Goal: Find specific page/section: Find specific page/section

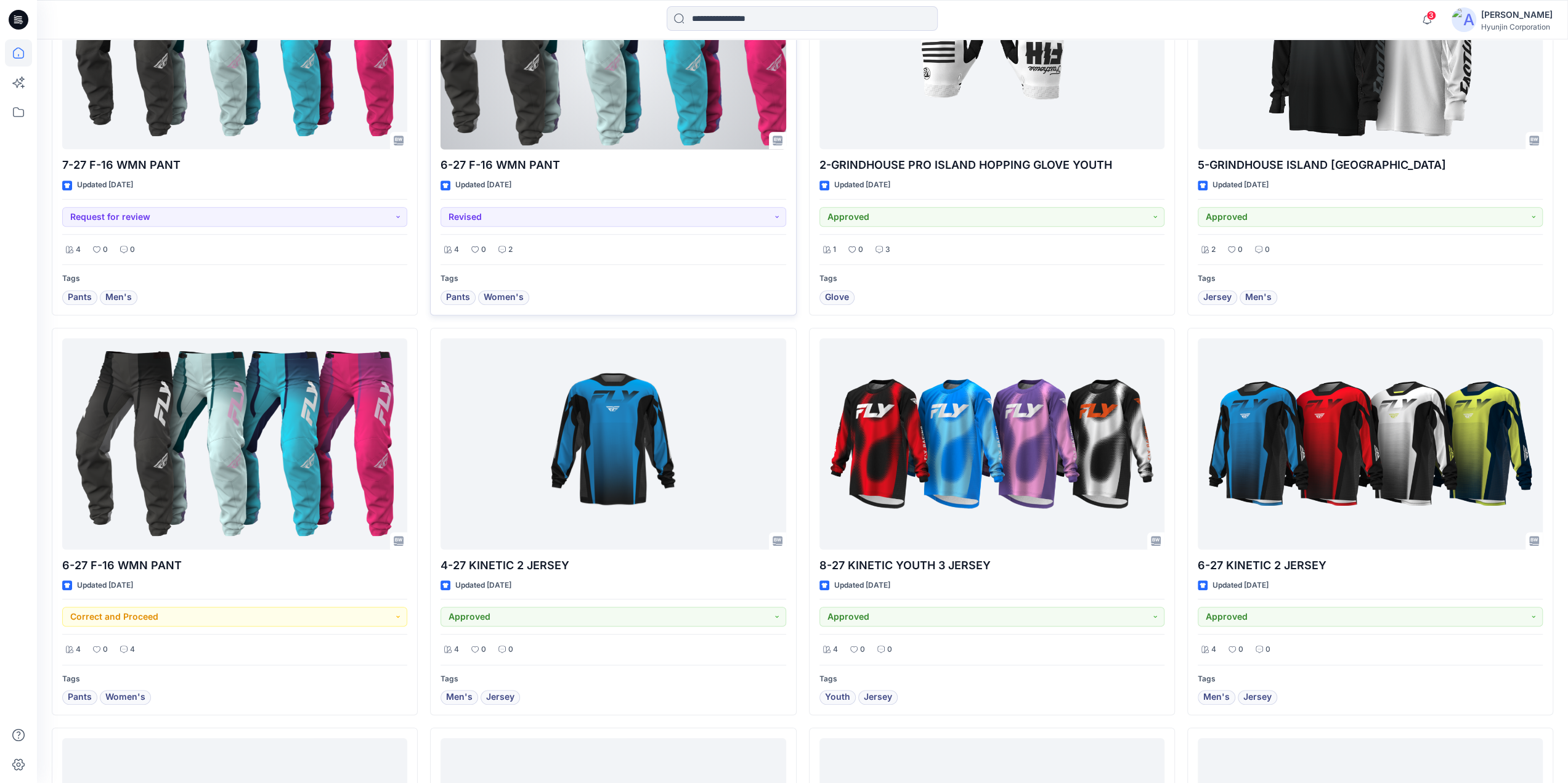
scroll to position [555, 0]
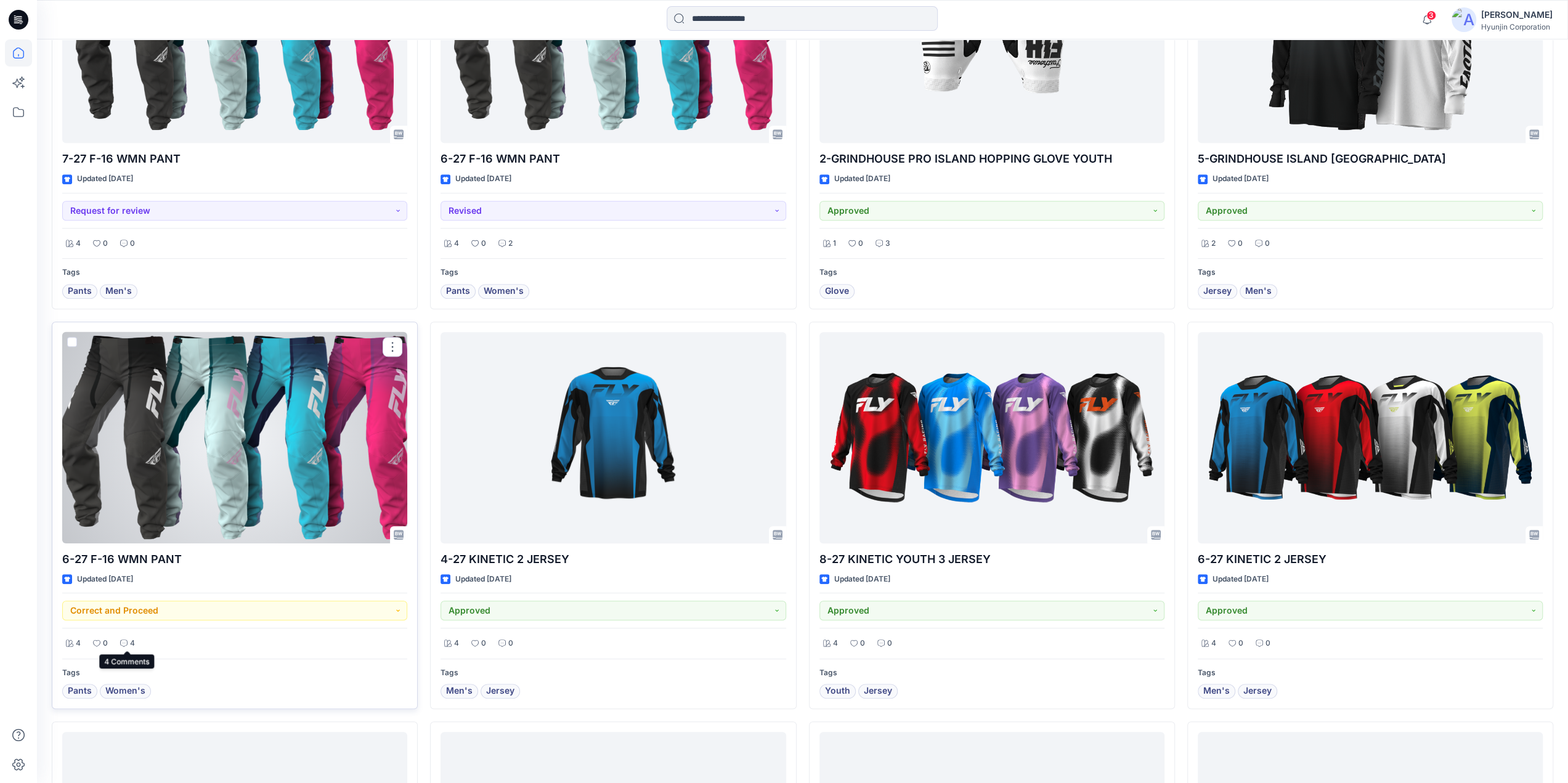
click at [131, 640] on p "4" at bounding box center [133, 643] width 5 height 13
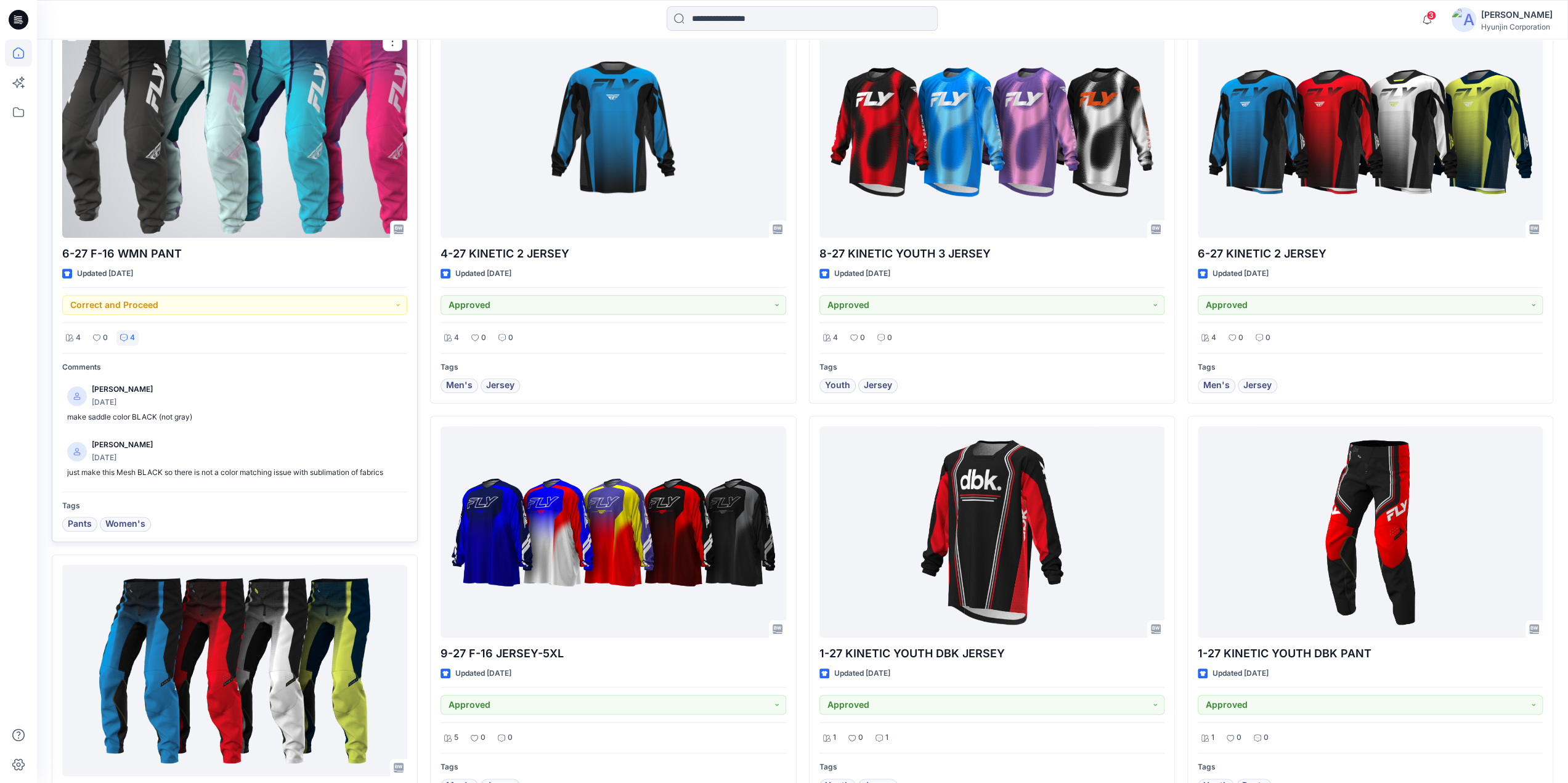
scroll to position [863, 0]
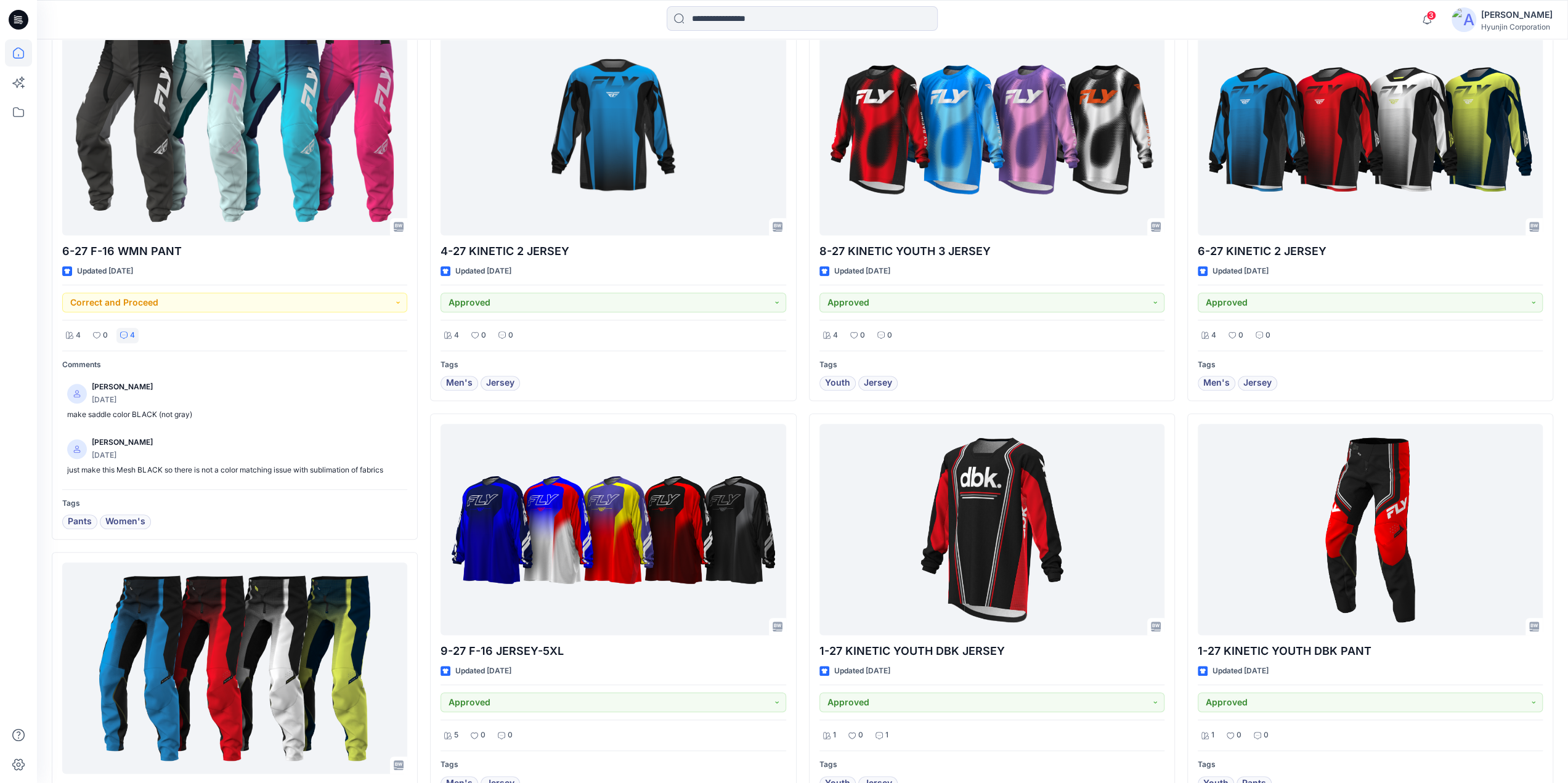
click at [38, 461] on div "Welcome back, [PERSON_NAME] New New Unleash Creativity, Speed Up Development Ex…" at bounding box center [802, 88] width 1531 height 1822
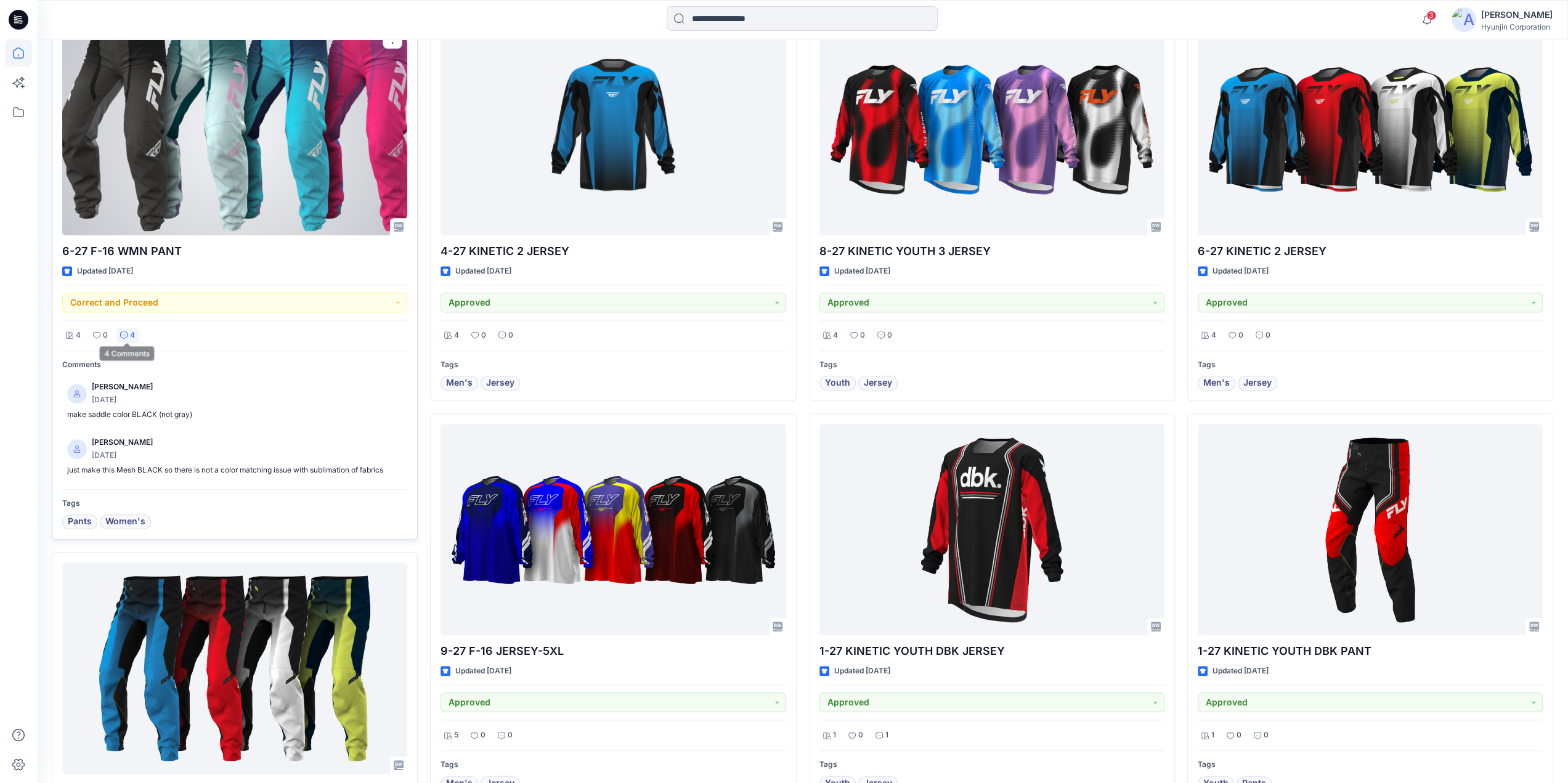
click at [122, 334] on icon at bounding box center [124, 335] width 7 height 7
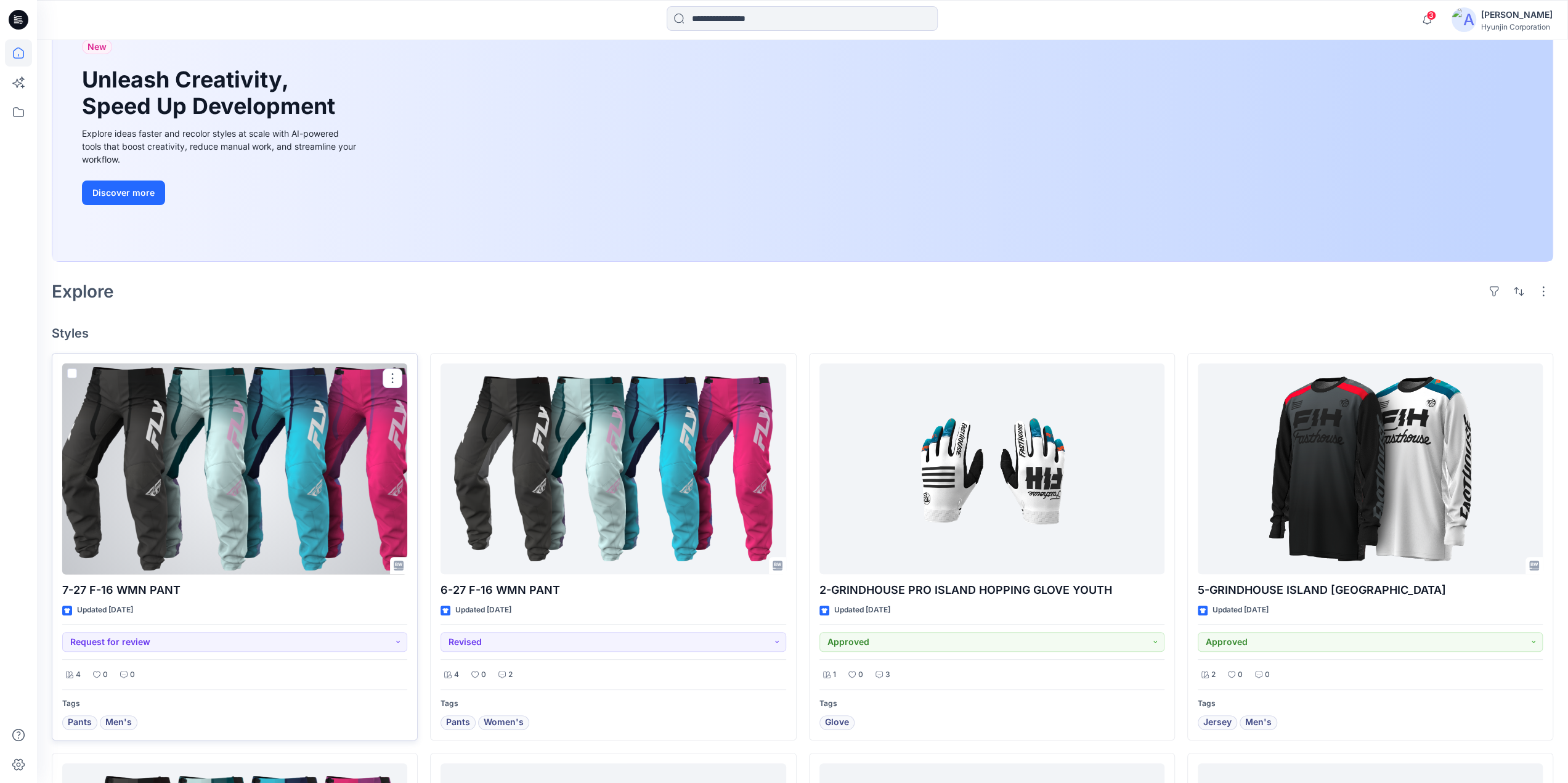
scroll to position [0, 0]
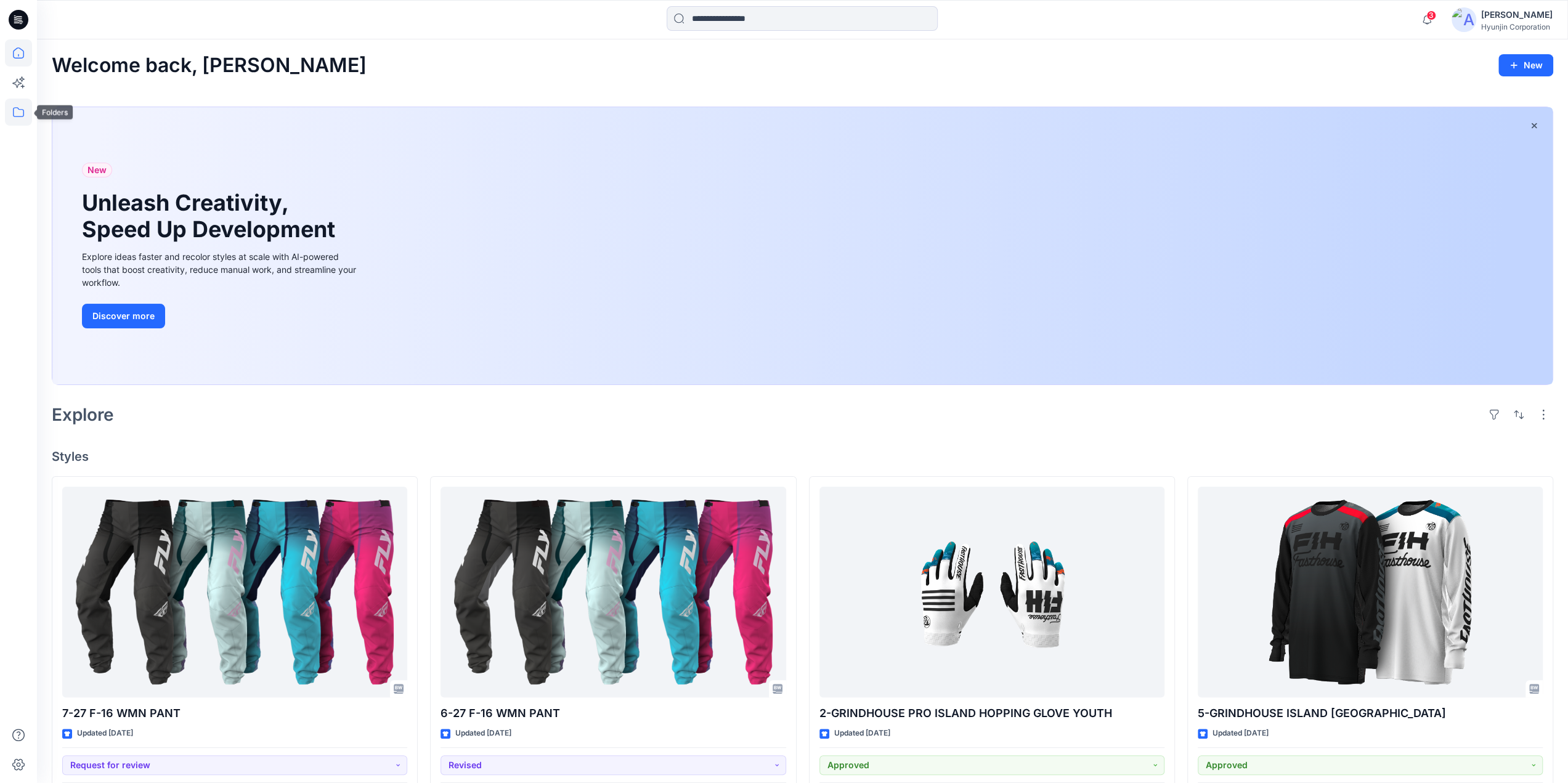
click at [15, 125] on icon at bounding box center [19, 112] width 27 height 27
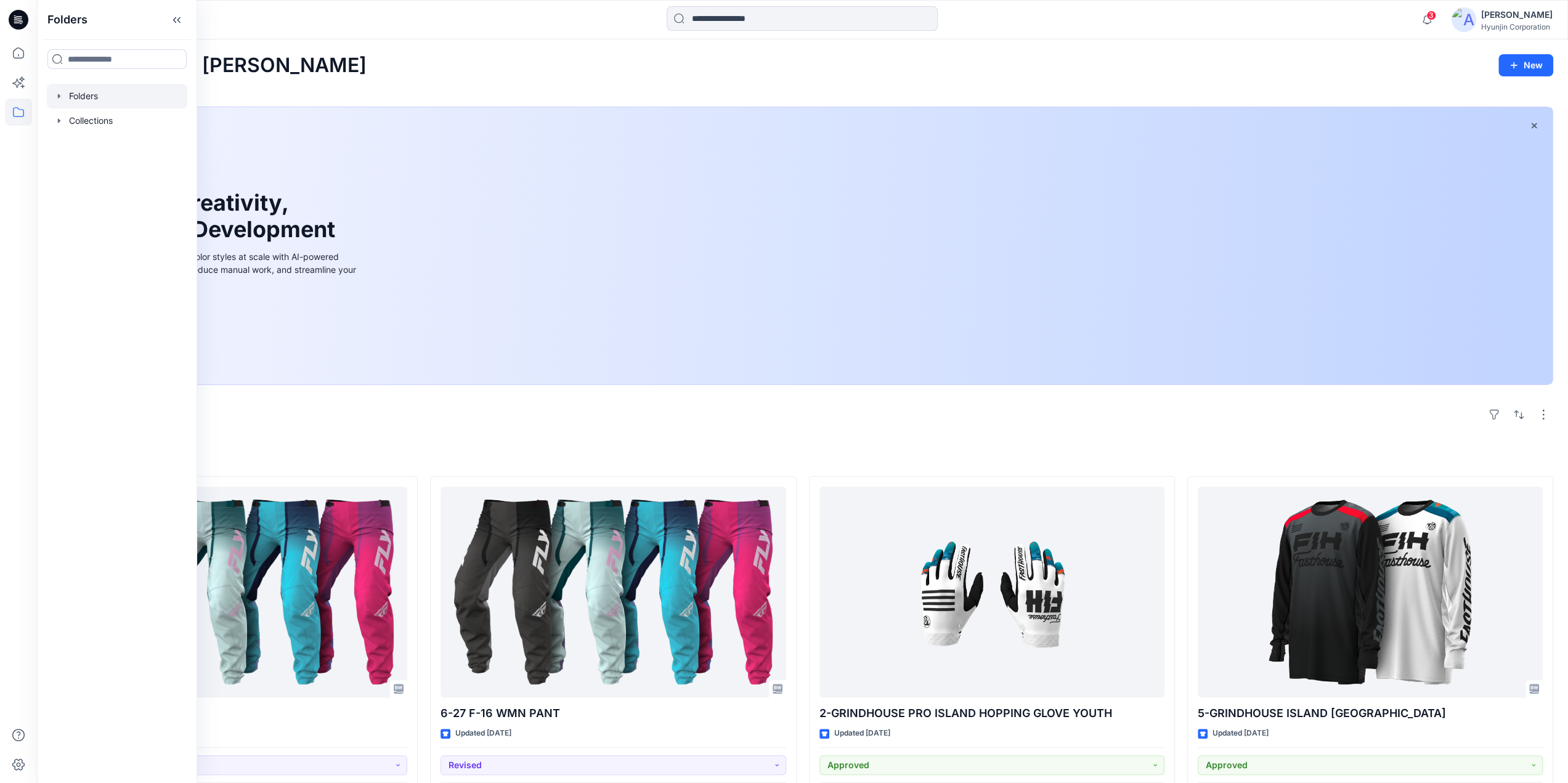
click at [84, 104] on div at bounding box center [117, 96] width 141 height 25
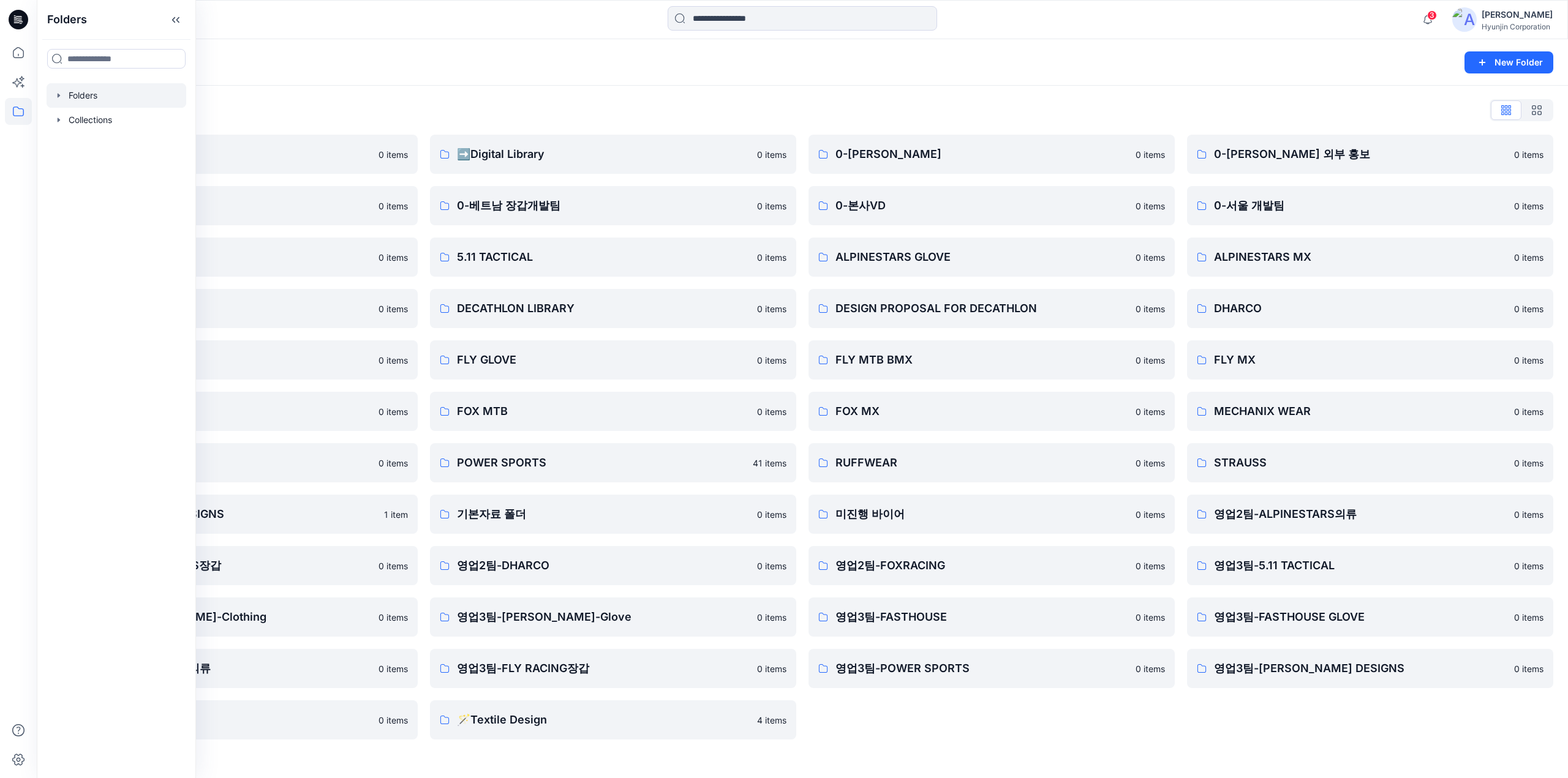
click at [572, 97] on div "Folders List ♻️Project 0 items 0-베트남 의류개발팀 0 items 0-서울 디자인팀 0 items DECATHLON …" at bounding box center [802, 420] width 1531 height 668
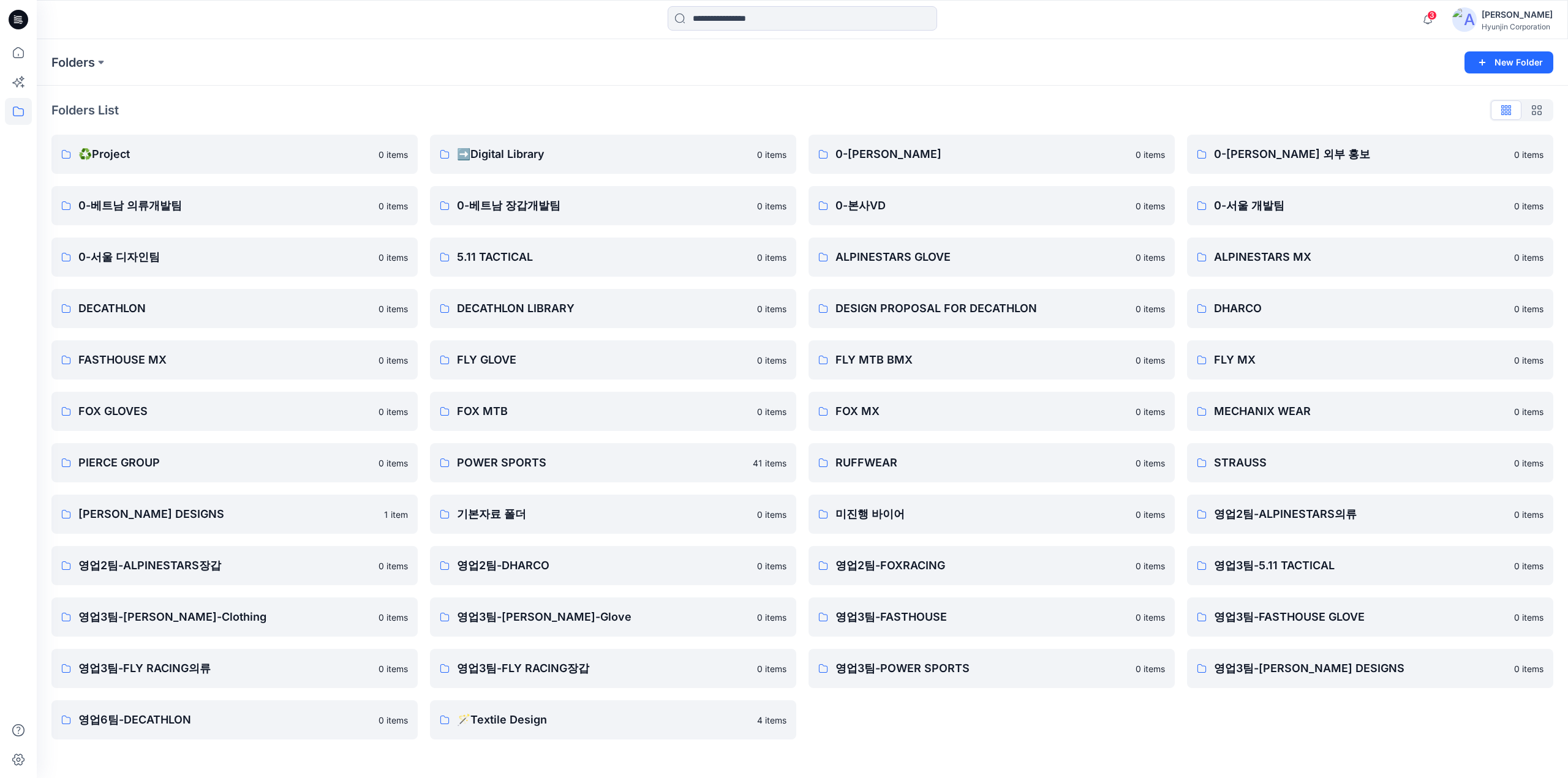
click at [267, 92] on div "Folders List ♻️Project 0 items 0-베트남 의류개발팀 0 items 0-서울 디자인팀 0 items DECATHLON …" at bounding box center [802, 420] width 1531 height 668
drag, startPoint x: 18, startPoint y: 61, endPoint x: 23, endPoint y: 69, distance: 9.4
click at [18, 61] on icon at bounding box center [18, 53] width 27 height 27
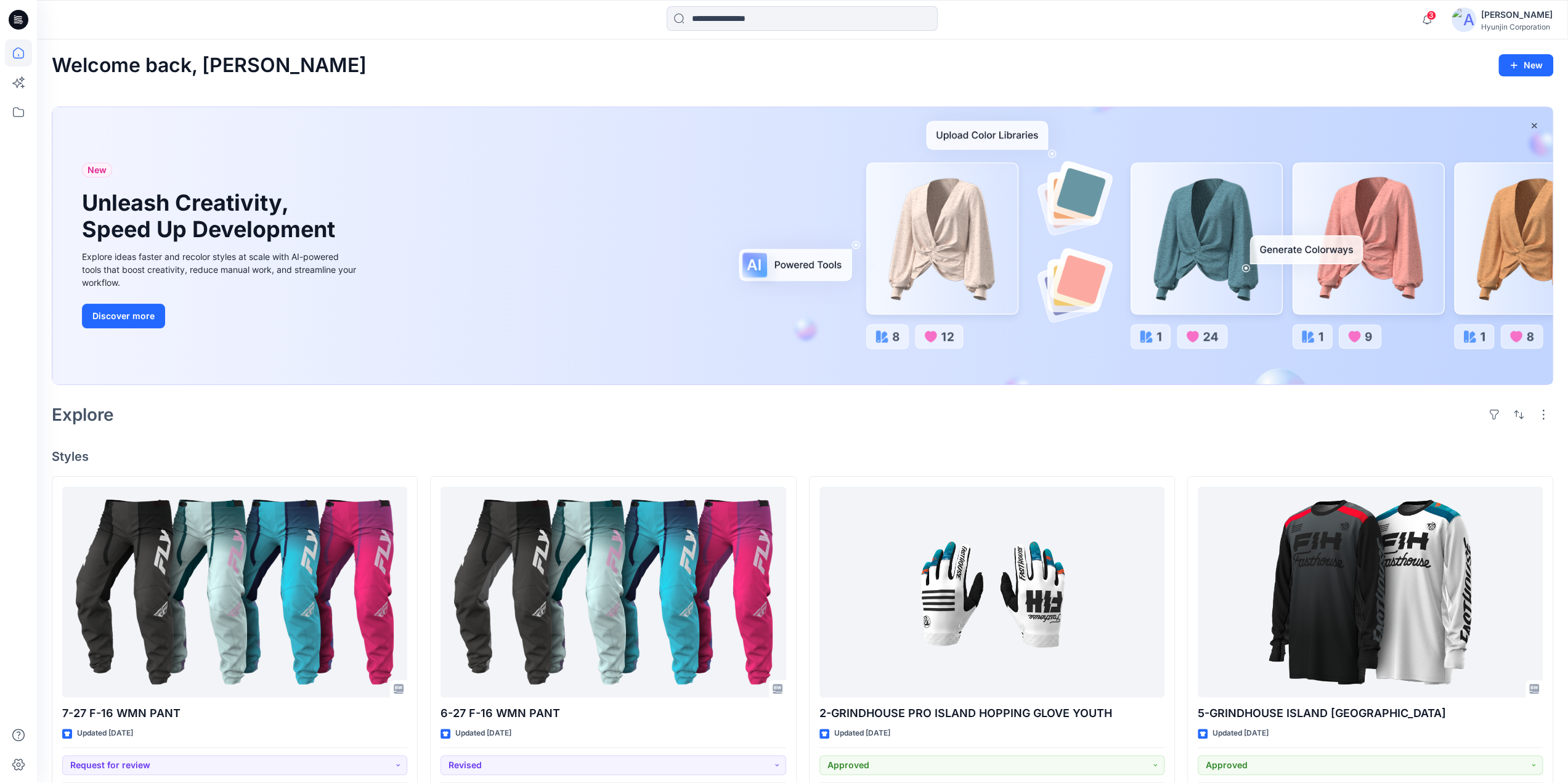
scroll to position [308, 0]
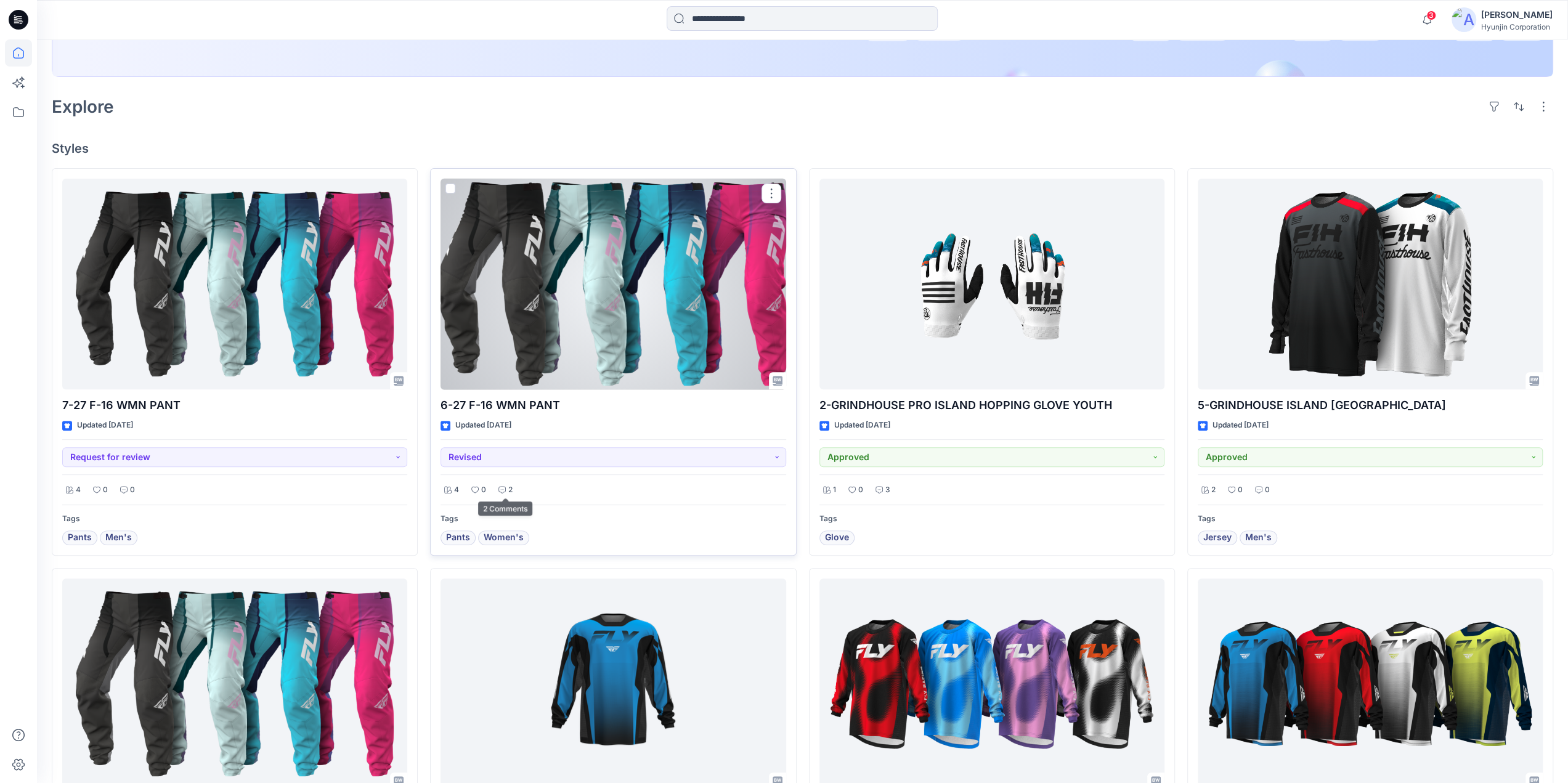
click at [508, 495] on p "2" at bounding box center [510, 490] width 4 height 13
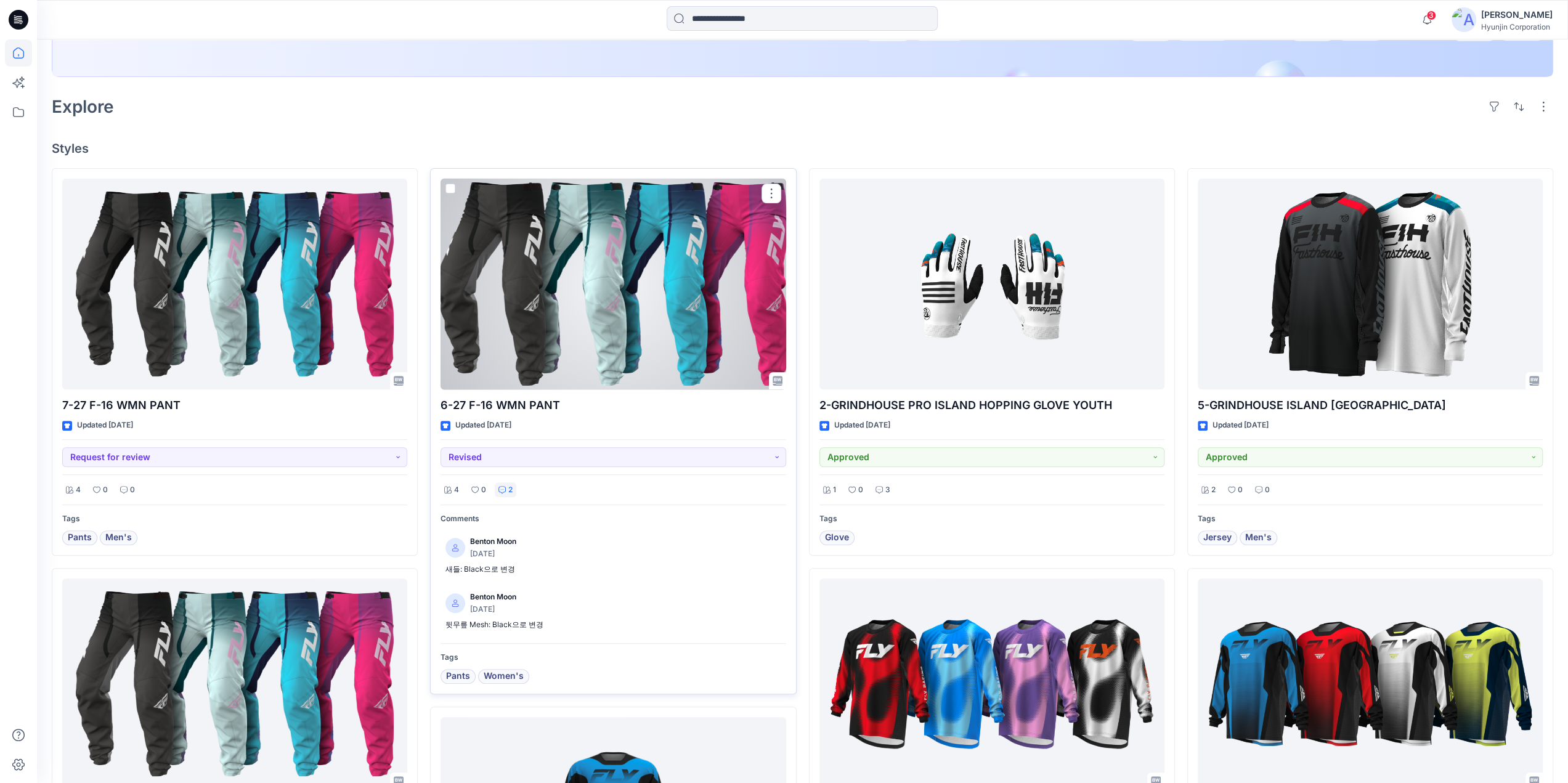
click at [508, 495] on p "2" at bounding box center [510, 490] width 4 height 13
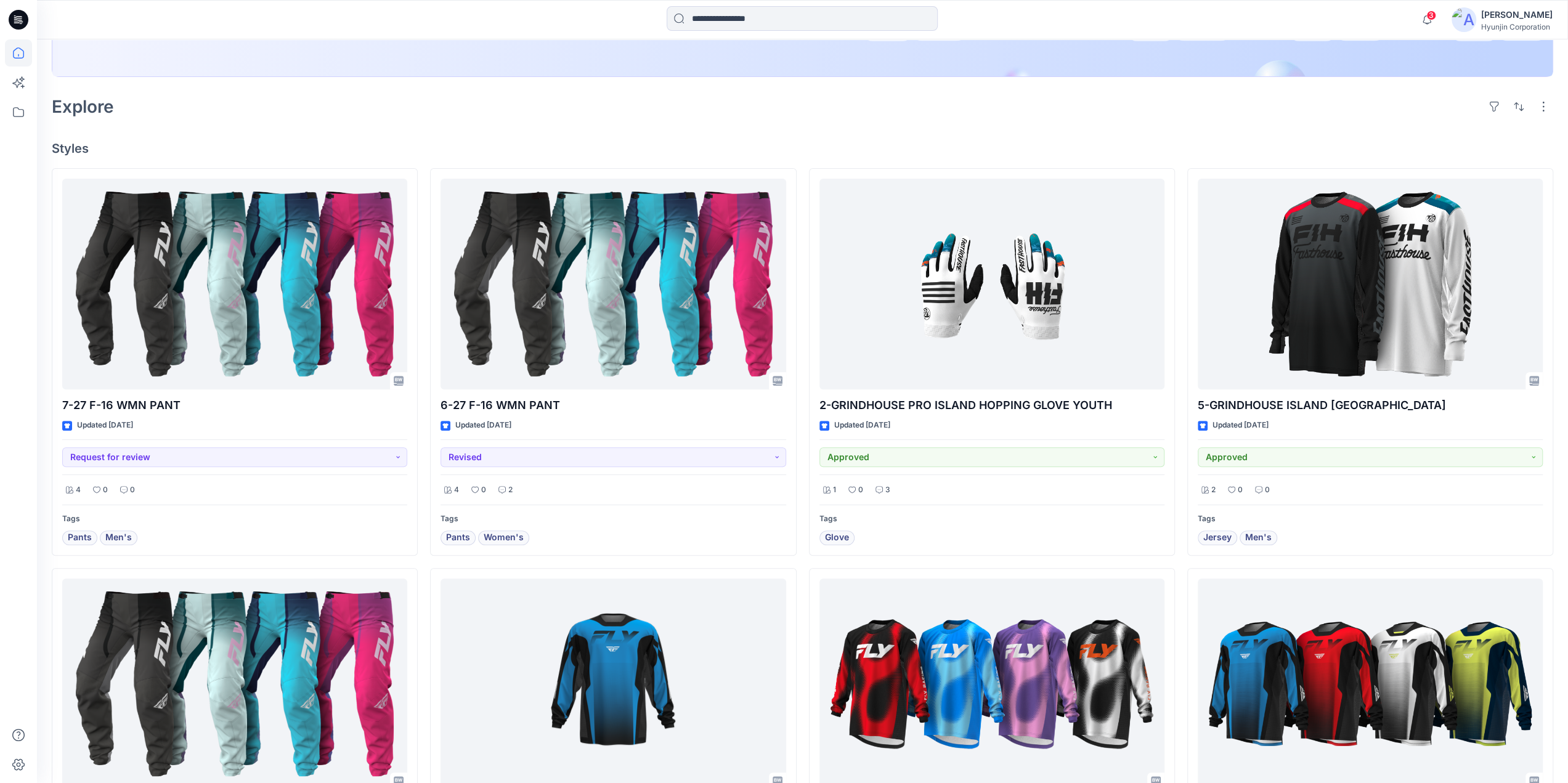
click at [364, 150] on h4 "Styles" at bounding box center [802, 149] width 1501 height 15
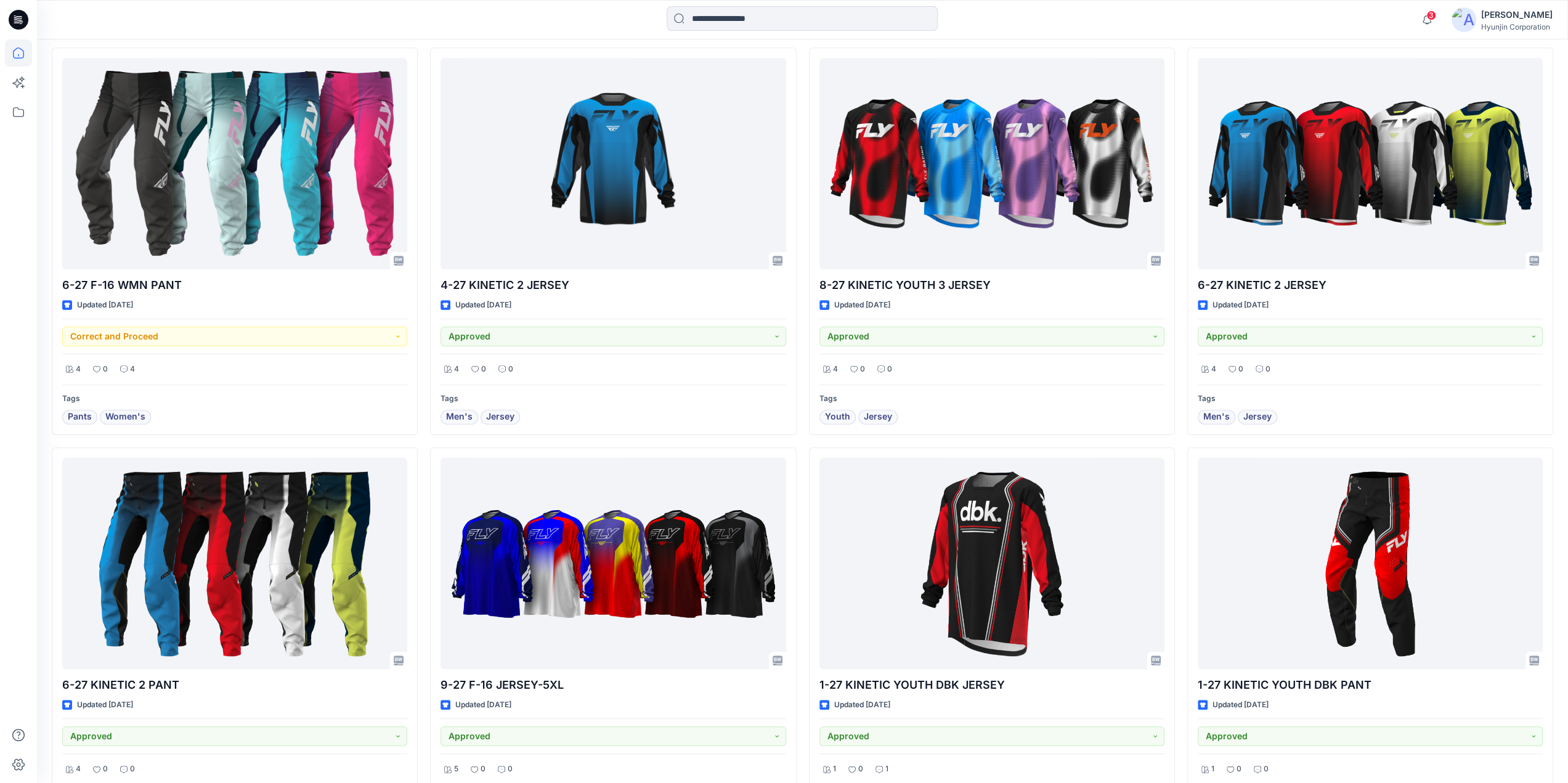
scroll to position [863, 0]
